Goal: Task Accomplishment & Management: Complete application form

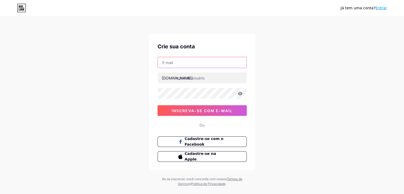
click at [199, 61] on input "text" at bounding box center [202, 62] width 89 height 11
click at [189, 61] on input "eusoucarmona#[DOMAIN_NAME]" at bounding box center [202, 62] width 89 height 11
type input "[EMAIL_ADDRESS][DOMAIN_NAME]"
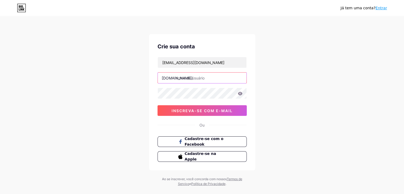
click at [197, 76] on input "text" at bounding box center [202, 78] width 89 height 11
type input "[PERSON_NAME]"
click at [239, 94] on icon at bounding box center [240, 93] width 5 height 3
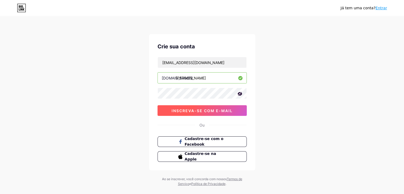
click at [198, 109] on font "inscreva-se com e-mail" at bounding box center [202, 110] width 61 height 5
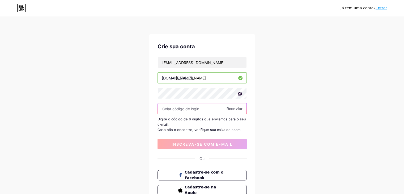
click at [171, 109] on input "text" at bounding box center [202, 108] width 89 height 11
paste input "495019"
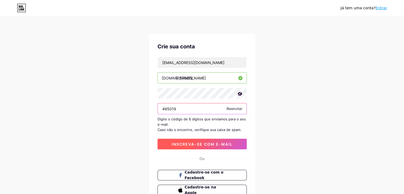
type input "495019"
click at [205, 139] on button "inscreva-se com e-mail" at bounding box center [202, 144] width 89 height 11
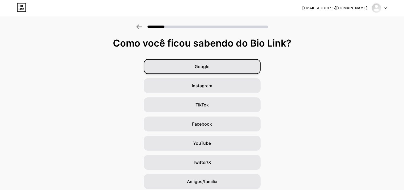
click at [248, 72] on div "Google" at bounding box center [202, 66] width 117 height 15
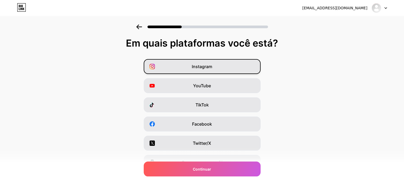
click at [243, 67] on div "Instagram" at bounding box center [202, 66] width 117 height 15
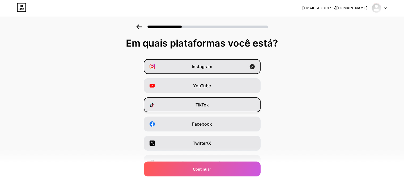
click at [237, 105] on div "TikTok" at bounding box center [202, 104] width 117 height 15
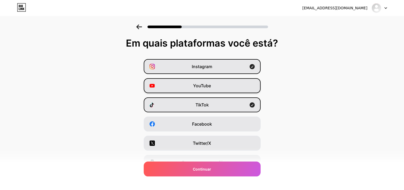
click at [244, 86] on div "YouTube" at bounding box center [202, 85] width 117 height 15
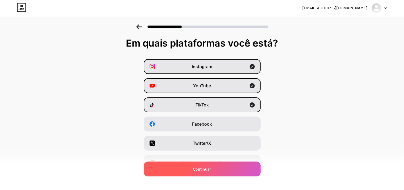
click at [244, 167] on div "Continuar" at bounding box center [202, 168] width 117 height 15
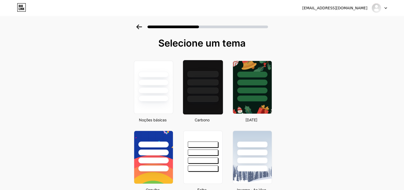
click at [197, 82] on div at bounding box center [202, 82] width 31 height 6
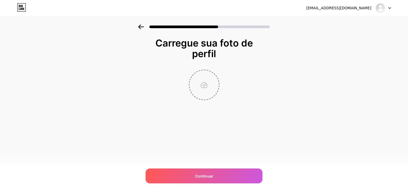
click at [203, 86] on input "file" at bounding box center [203, 84] width 29 height 29
type input "C:\fakepath\Screenshot_20250704-234717.jpg"
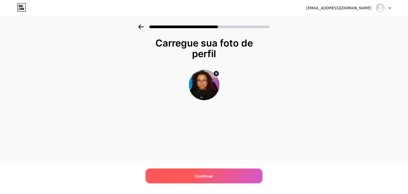
click at [224, 176] on div "Continuar" at bounding box center [204, 175] width 117 height 15
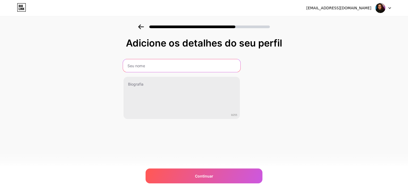
click at [221, 69] on input "text" at bounding box center [181, 65] width 117 height 13
type input "CÄRMONA"
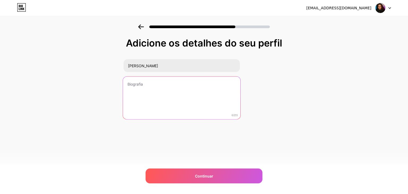
click at [210, 100] on textarea at bounding box center [181, 98] width 117 height 43
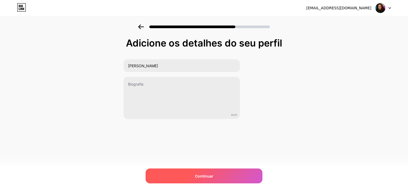
click at [232, 181] on div "Continuar" at bounding box center [204, 175] width 117 height 15
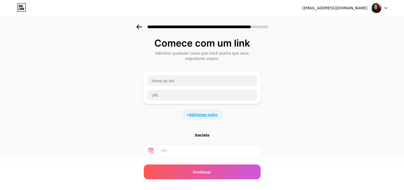
click at [205, 114] on font "Adicionar outro" at bounding box center [203, 114] width 29 height 5
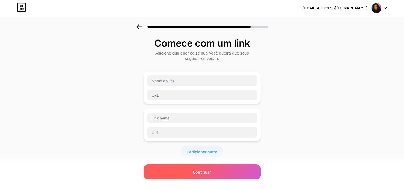
click at [234, 172] on div "Continuar" at bounding box center [202, 171] width 117 height 15
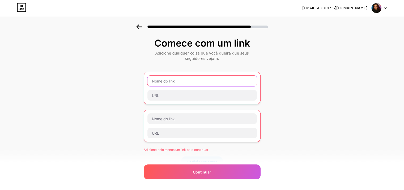
click at [218, 79] on input "text" at bounding box center [201, 80] width 109 height 11
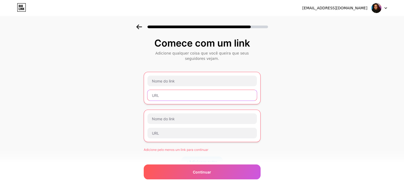
click at [211, 97] on input "text" at bounding box center [201, 95] width 109 height 11
paste input "https://pay.hotmart.com/P101810564H?bid=1757732197111"
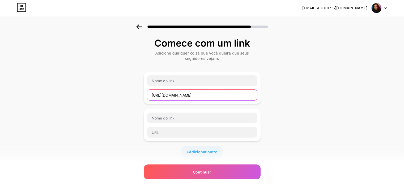
scroll to position [0, 3]
type input "https://pay.hotmart.com/P101810564H?bid=1757732197111"
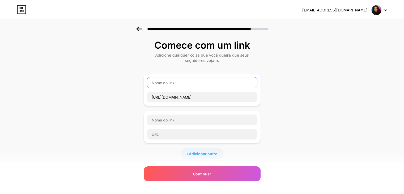
scroll to position [0, 0]
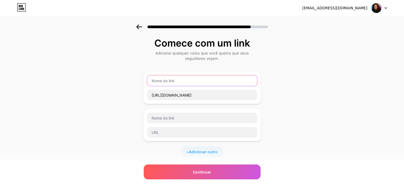
click at [206, 82] on input "text" at bounding box center [202, 80] width 110 height 11
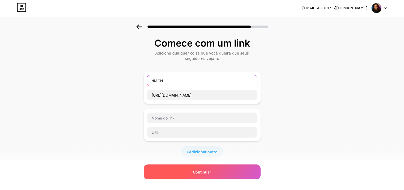
type input "dIAGN"
click at [225, 177] on div "Continuar" at bounding box center [202, 171] width 117 height 15
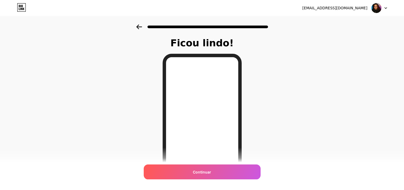
click at [225, 177] on div "Continuar" at bounding box center [202, 171] width 117 height 15
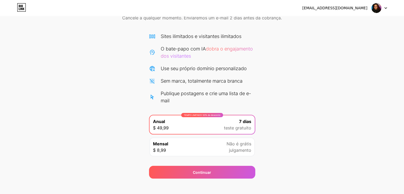
scroll to position [34, 0]
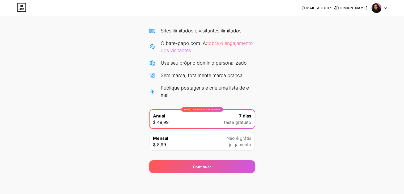
click at [387, 9] on icon at bounding box center [385, 8] width 3 height 2
click at [356, 50] on div "Comece seu teste gratuito de 7 dias Cancele a qualquer momento. Enviaremos um e…" at bounding box center [202, 81] width 404 height 183
click at [350, 6] on font "[EMAIL_ADDRESS][DOMAIN_NAME]" at bounding box center [334, 8] width 65 height 4
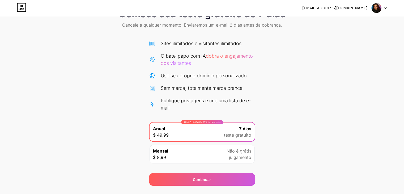
scroll to position [0, 0]
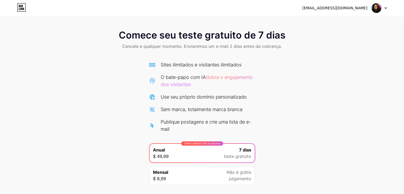
click at [23, 8] on icon at bounding box center [21, 7] width 9 height 9
click at [386, 7] on icon at bounding box center [385, 8] width 3 height 2
